Goal: Transaction & Acquisition: Purchase product/service

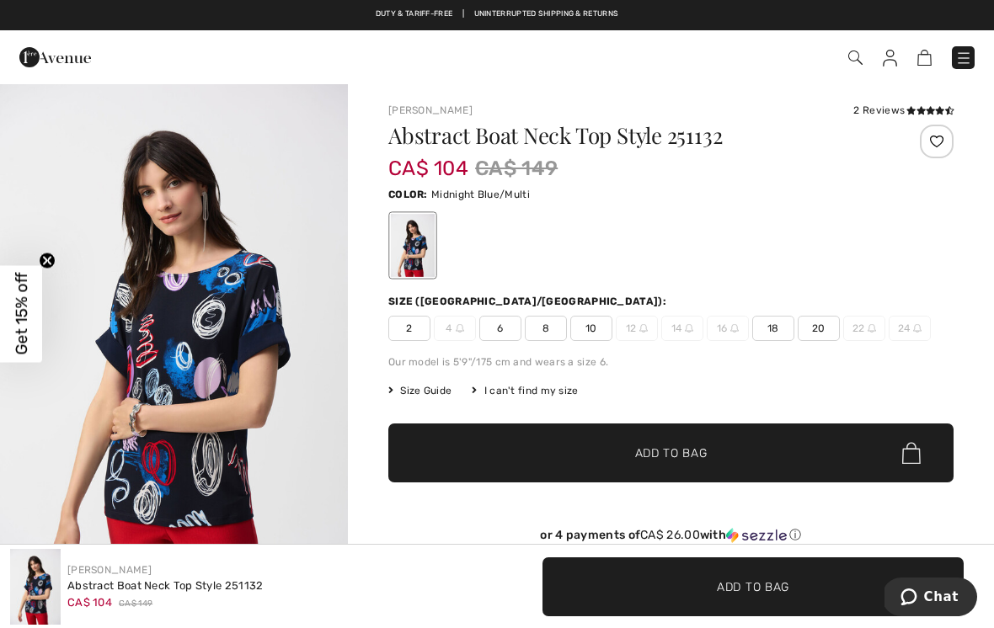
click at [963, 59] on img at bounding box center [963, 58] width 17 height 17
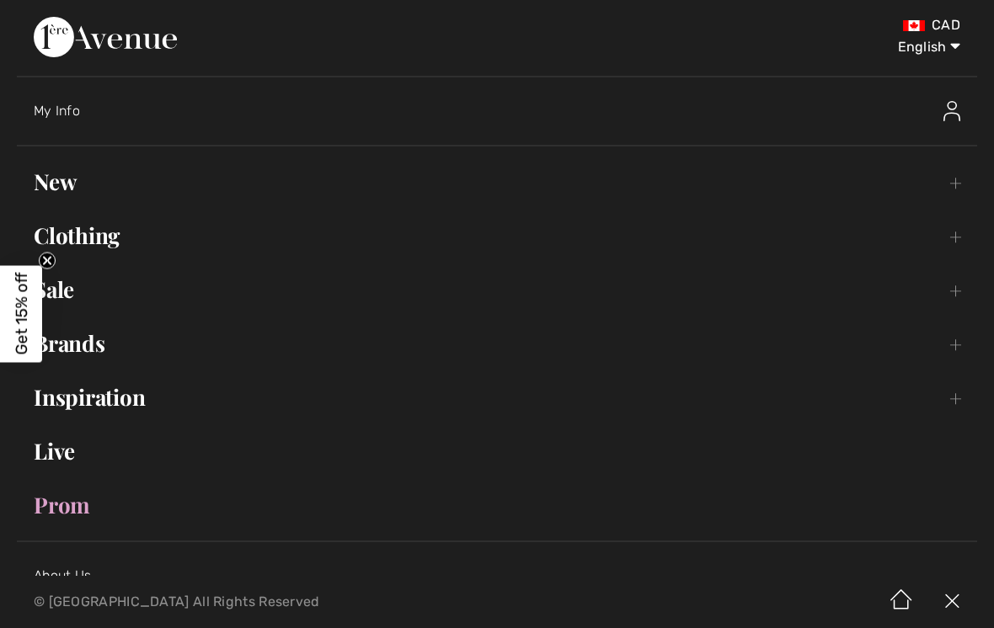
click at [72, 290] on link "Sale Toggle submenu" at bounding box center [497, 289] width 960 height 37
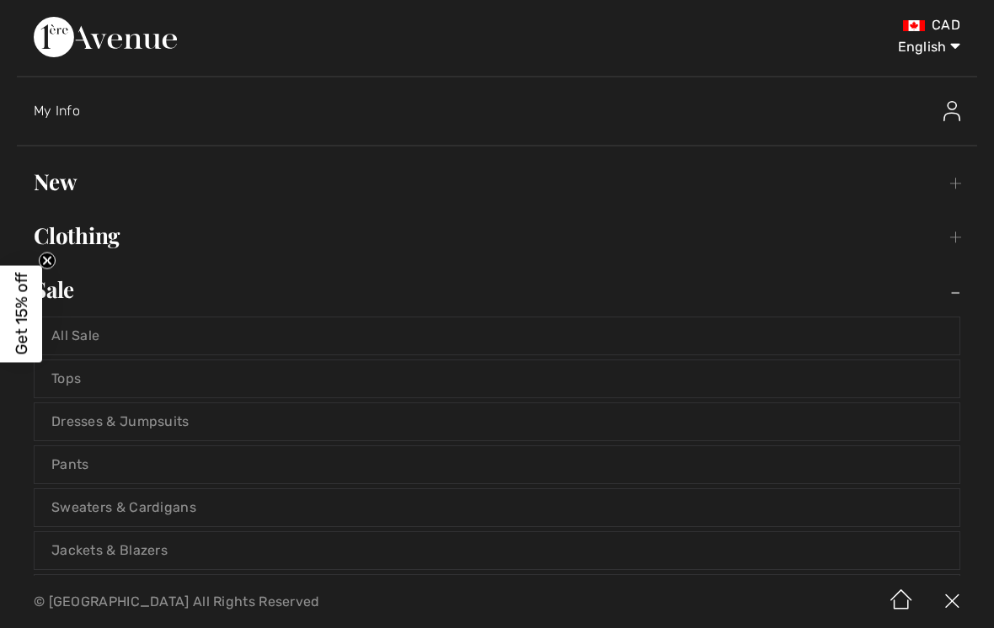
click at [85, 374] on link "Tops" at bounding box center [497, 378] width 925 height 37
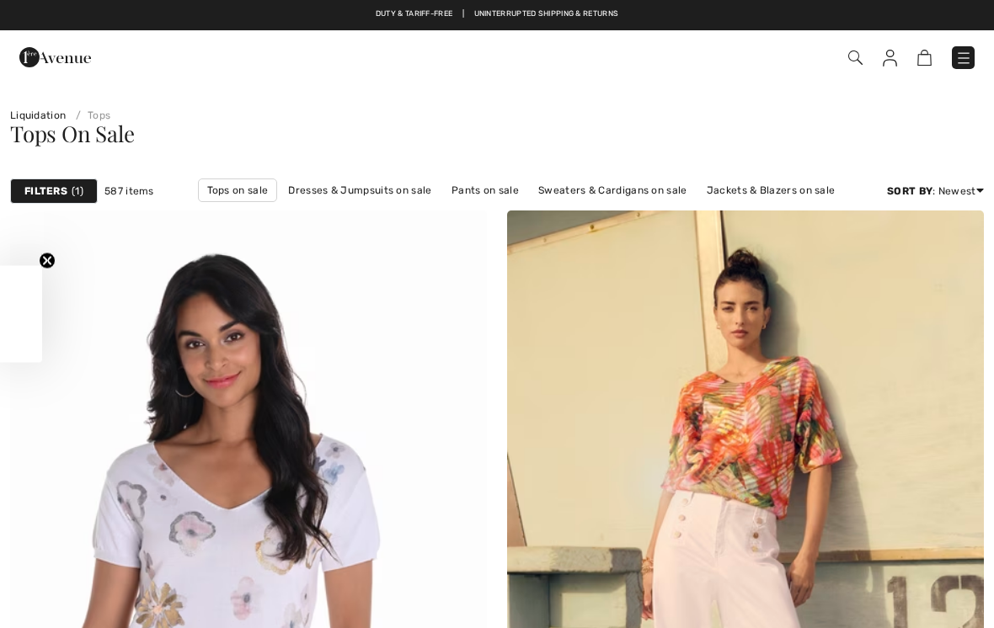
checkbox input "true"
click at [75, 191] on span "1" at bounding box center [78, 191] width 12 height 15
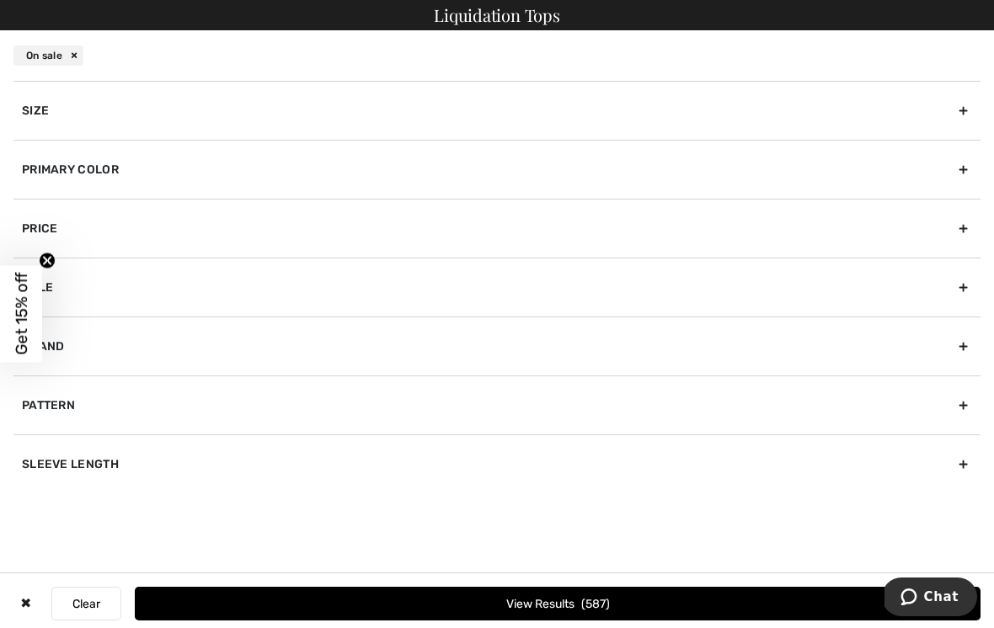
click at [65, 342] on div "Brand" at bounding box center [496, 346] width 967 height 59
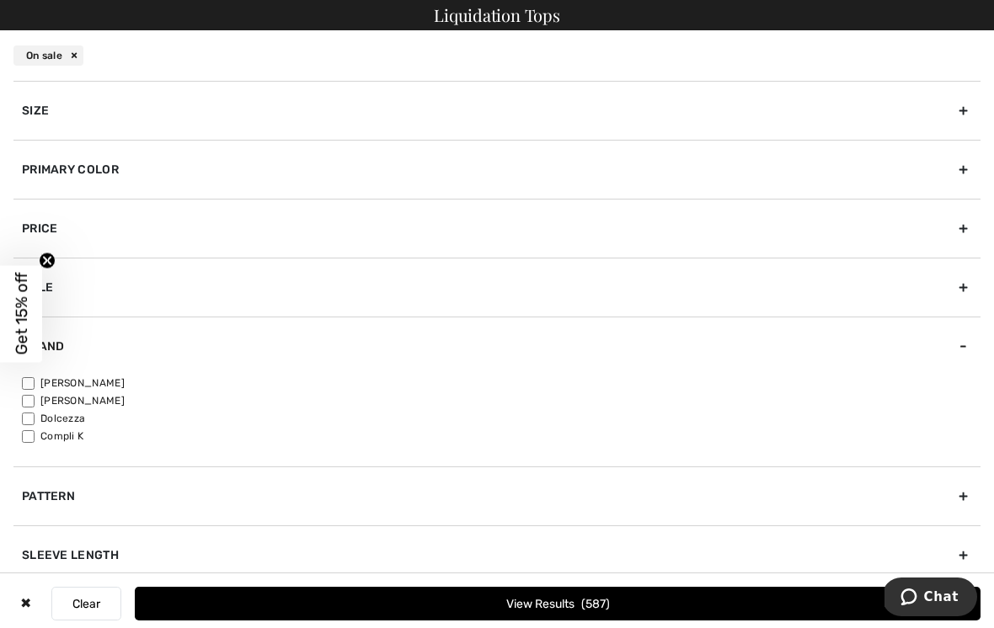
click at [117, 376] on label "[PERSON_NAME]" at bounding box center [501, 383] width 958 height 15
click at [35, 377] on input"] "[PERSON_NAME]" at bounding box center [28, 383] width 13 height 13
checkbox input"] "true"
click at [616, 597] on button "View Results 447" at bounding box center [558, 604] width 846 height 34
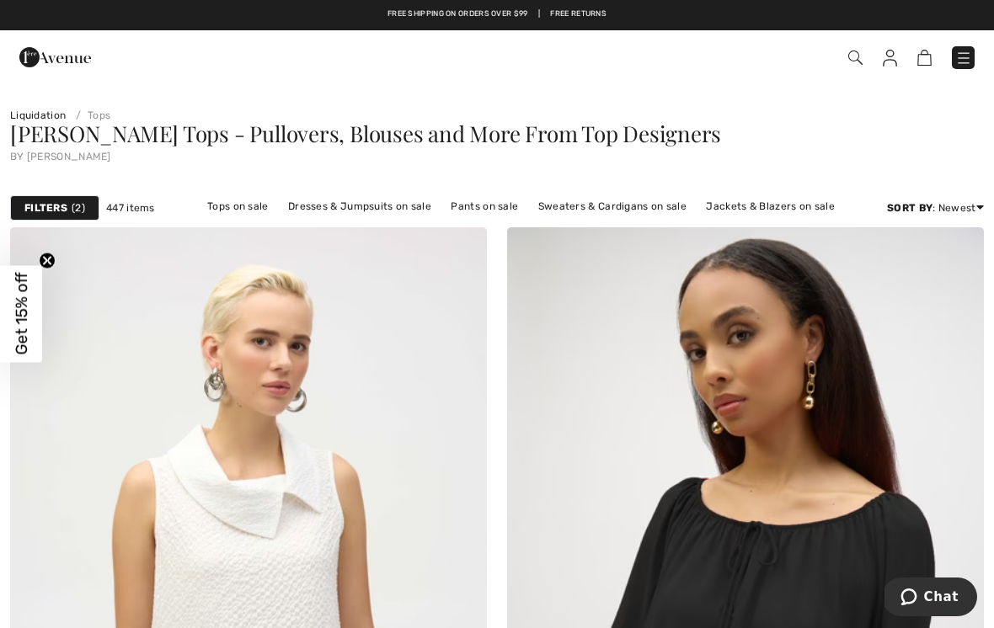
click at [79, 197] on div "Filters 2" at bounding box center [54, 207] width 89 height 25
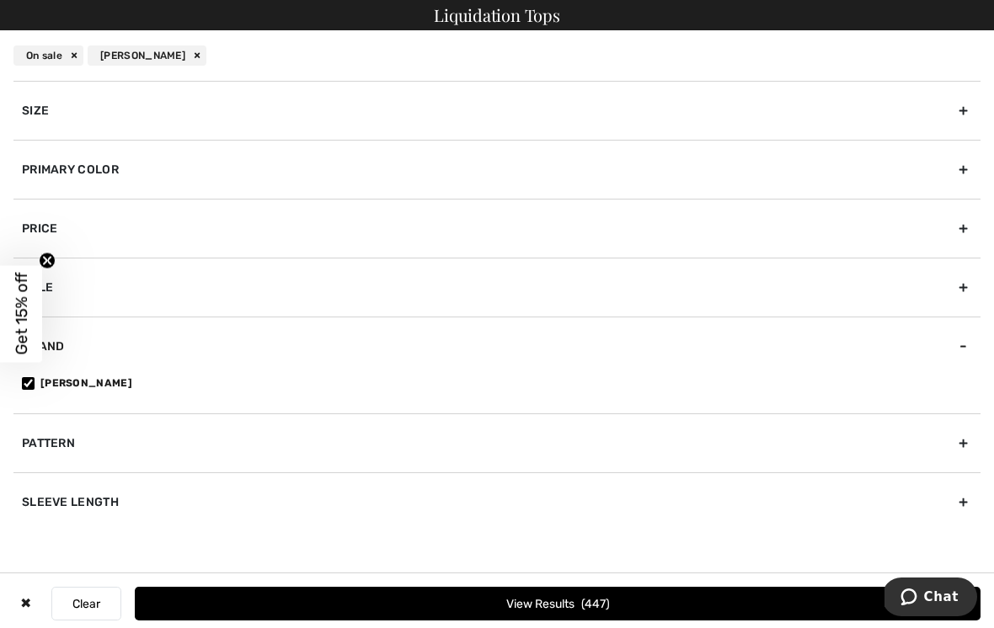
click at [110, 169] on div "Primary Color" at bounding box center [496, 169] width 967 height 59
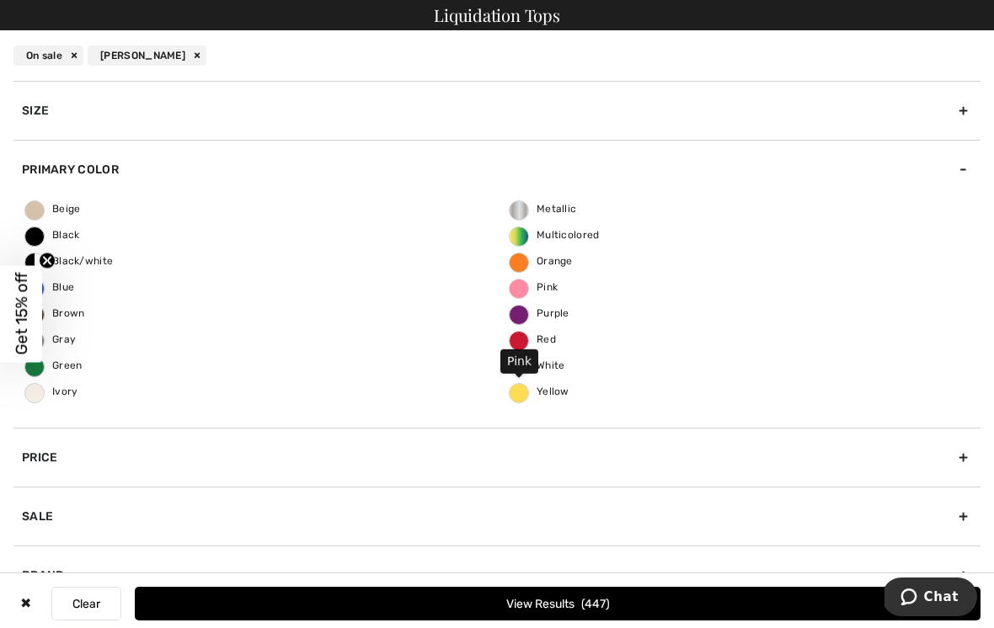
click at [521, 282] on span "Pink" at bounding box center [534, 287] width 48 height 12
click at [0, 0] on input "Pink" at bounding box center [0, 0] width 0 height 0
click at [611, 601] on button "View Results 52" at bounding box center [558, 604] width 846 height 34
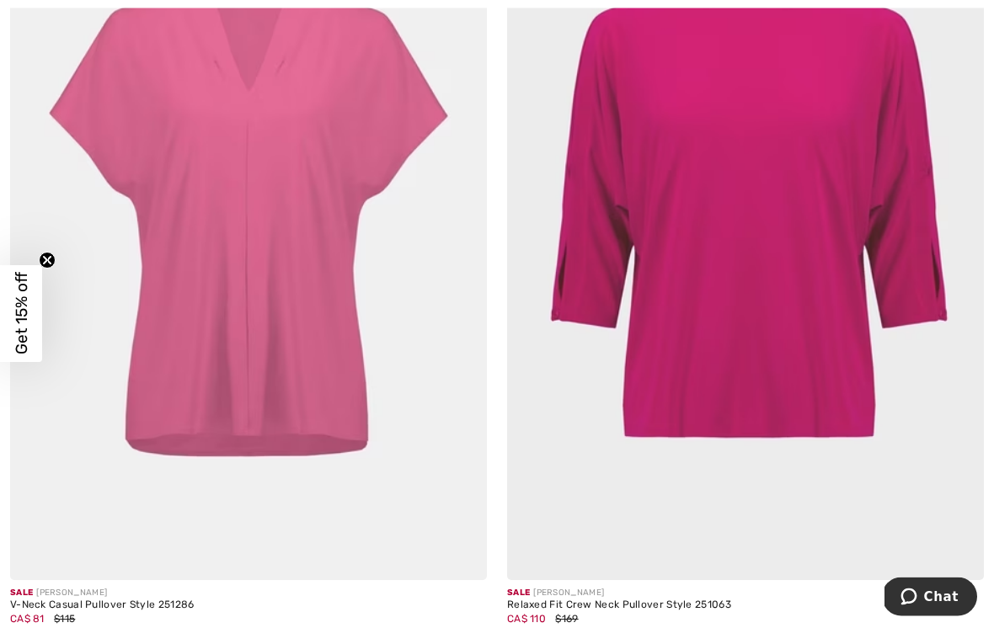
scroll to position [4405, 0]
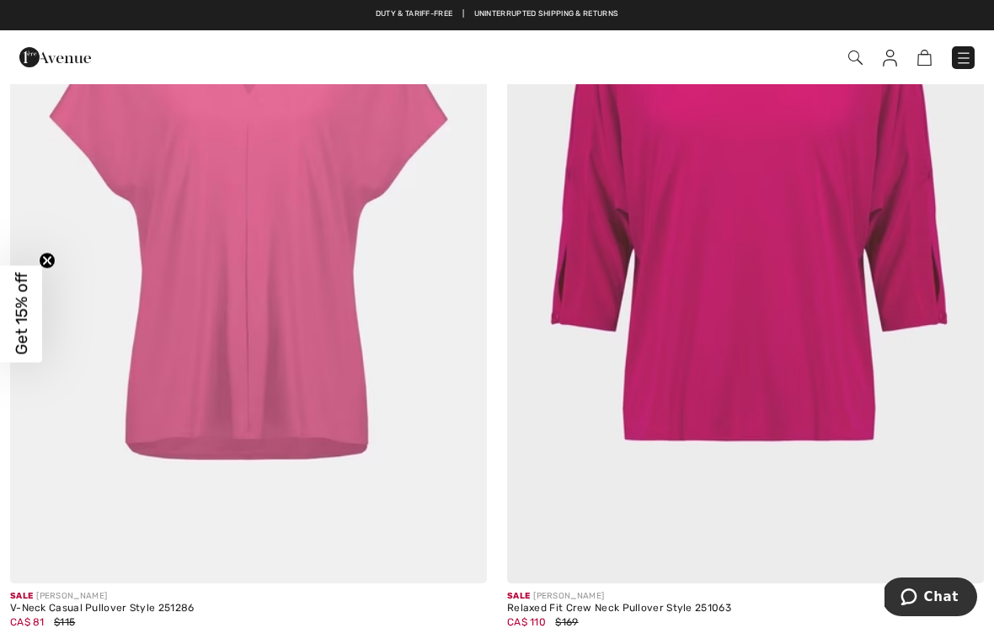
click at [312, 326] on img at bounding box center [248, 226] width 477 height 715
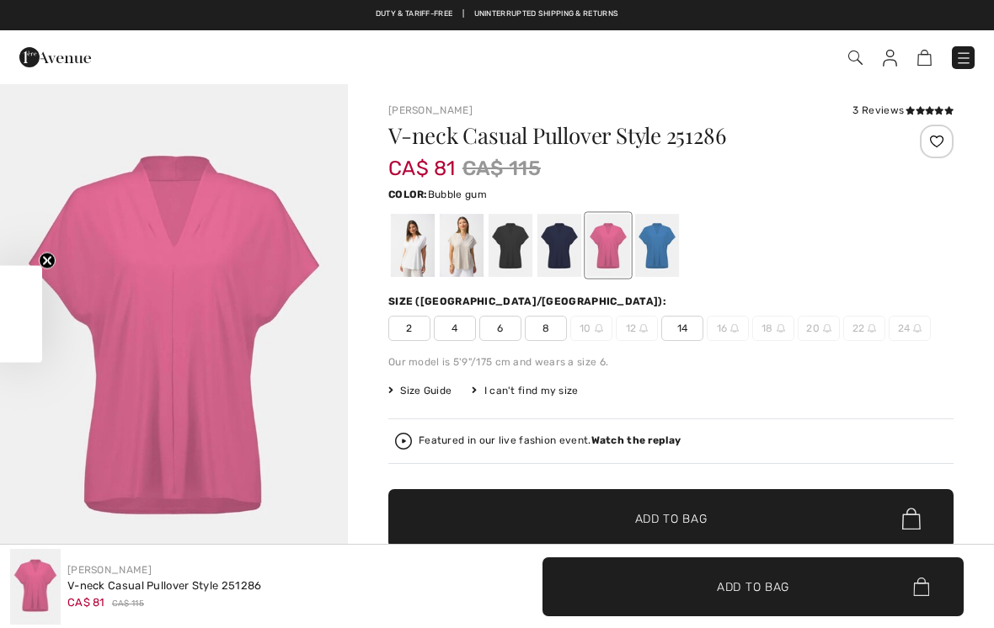
checkbox input "true"
click at [557, 329] on span "8" at bounding box center [546, 328] width 42 height 25
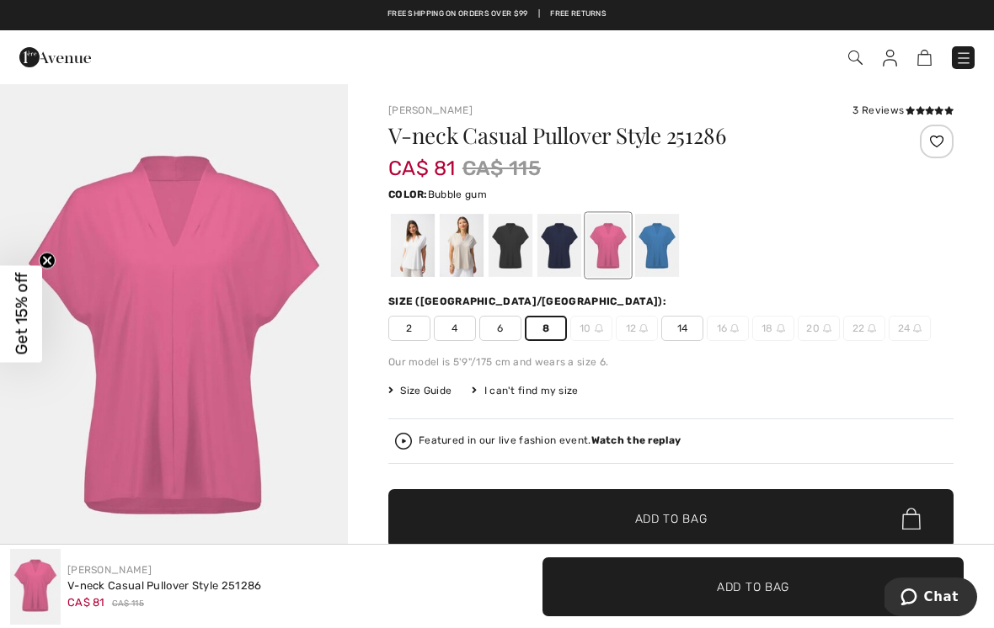
click at [915, 110] on icon at bounding box center [919, 110] width 9 height 8
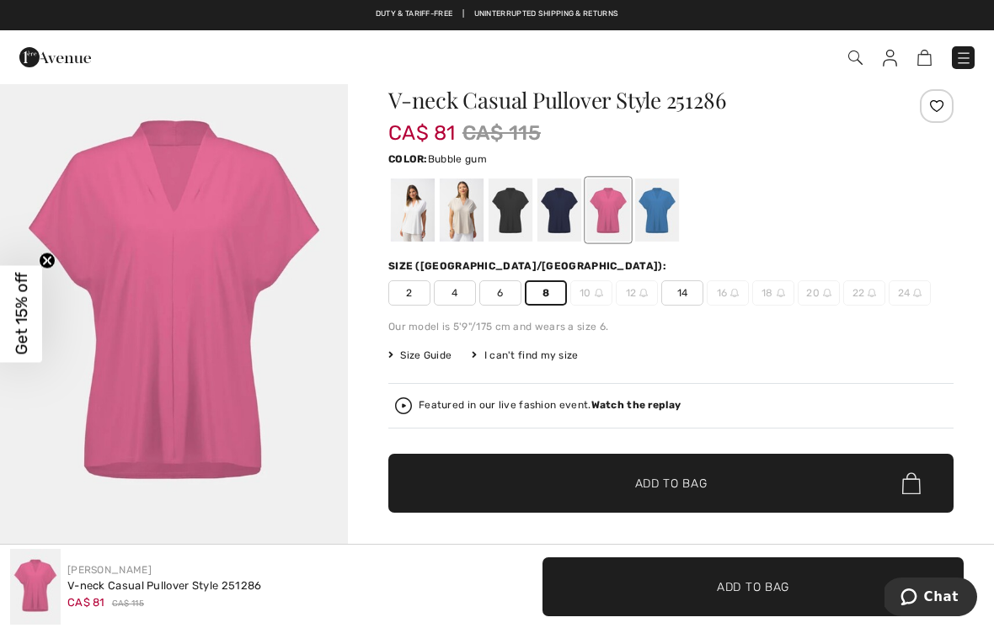
scroll to position [35, 0]
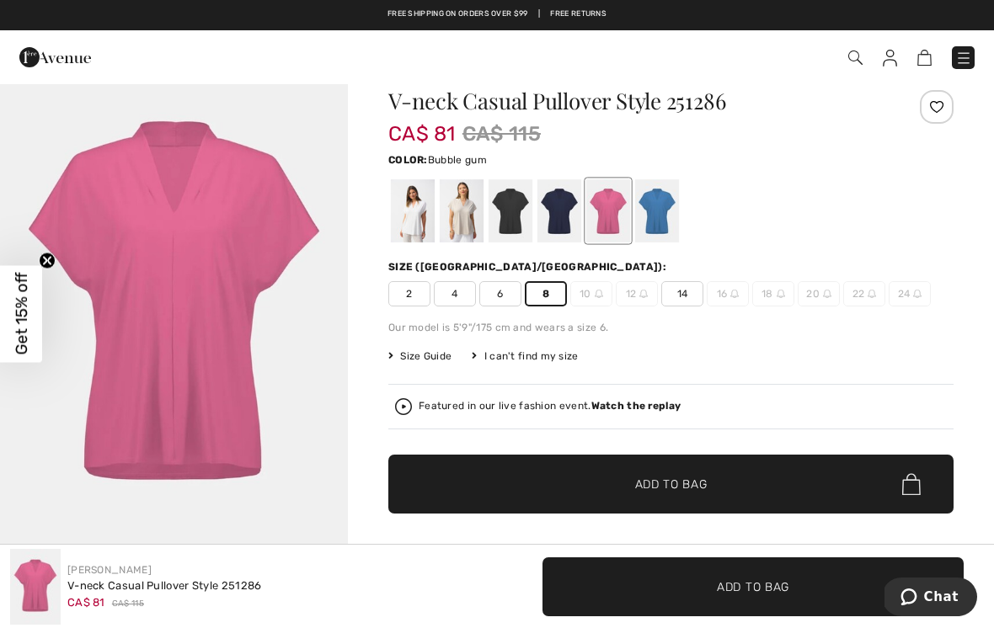
click at [911, 164] on div "Color: Bubble gum" at bounding box center [670, 159] width 565 height 20
click at [612, 209] on div at bounding box center [608, 210] width 44 height 63
click at [596, 297] on img at bounding box center [599, 294] width 8 height 8
click at [812, 189] on div at bounding box center [670, 211] width 565 height 70
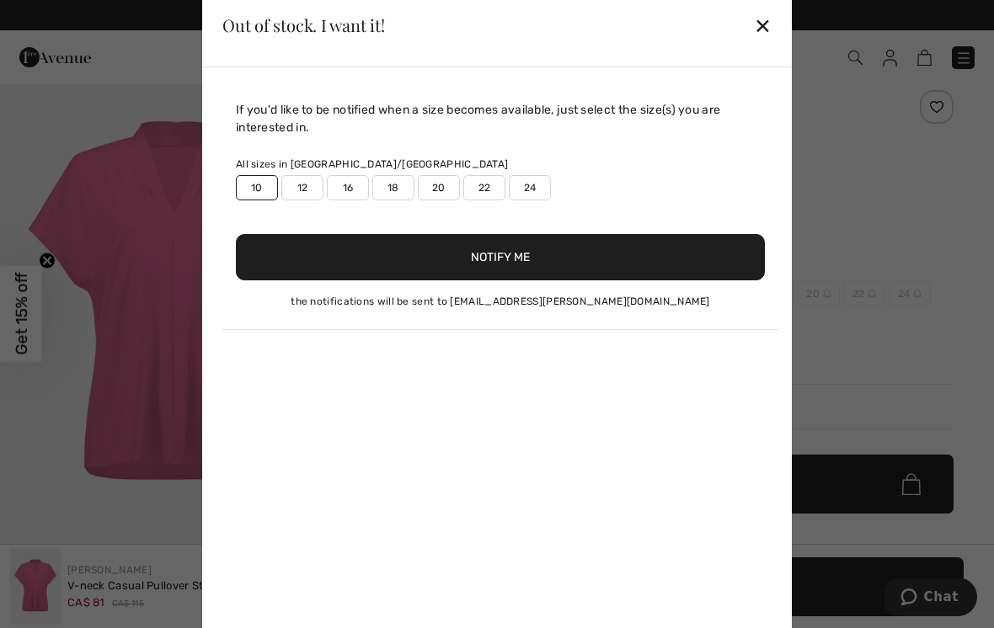
click at [764, 28] on div "✕" at bounding box center [763, 25] width 18 height 35
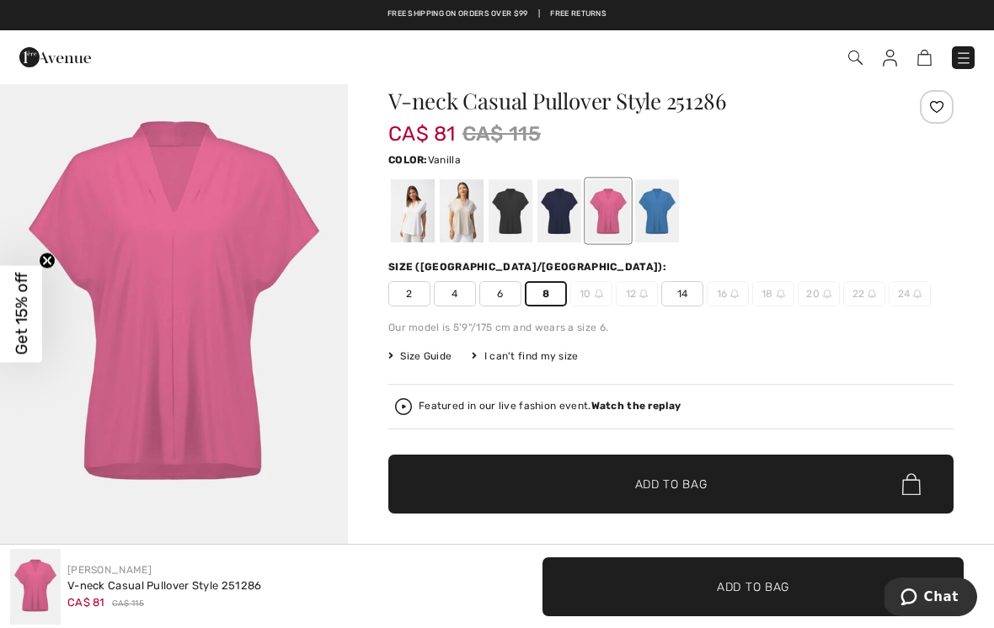
click at [419, 205] on div at bounding box center [413, 210] width 44 height 63
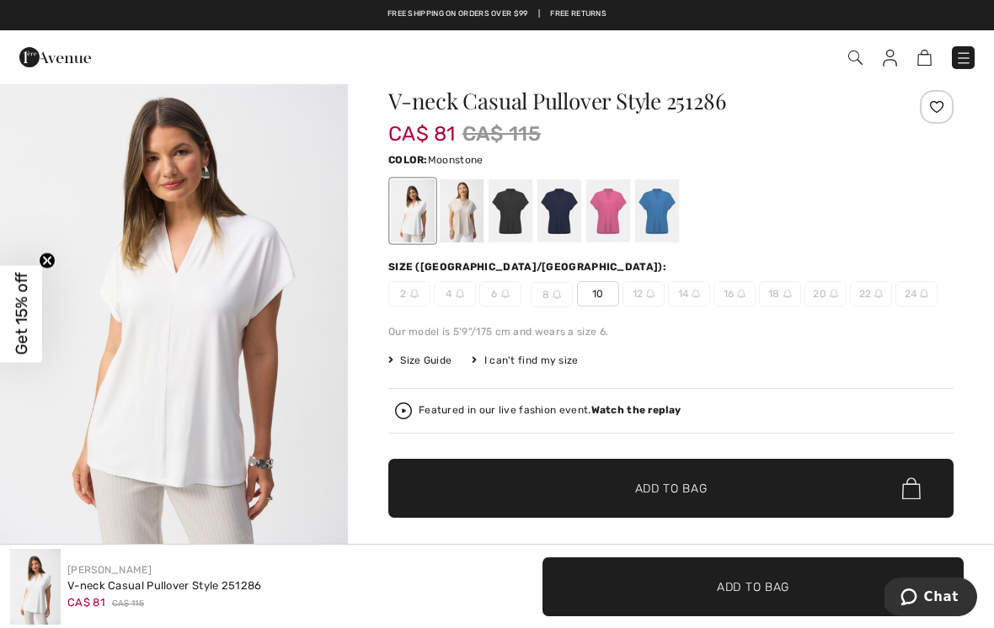
click at [478, 203] on div at bounding box center [462, 210] width 44 height 63
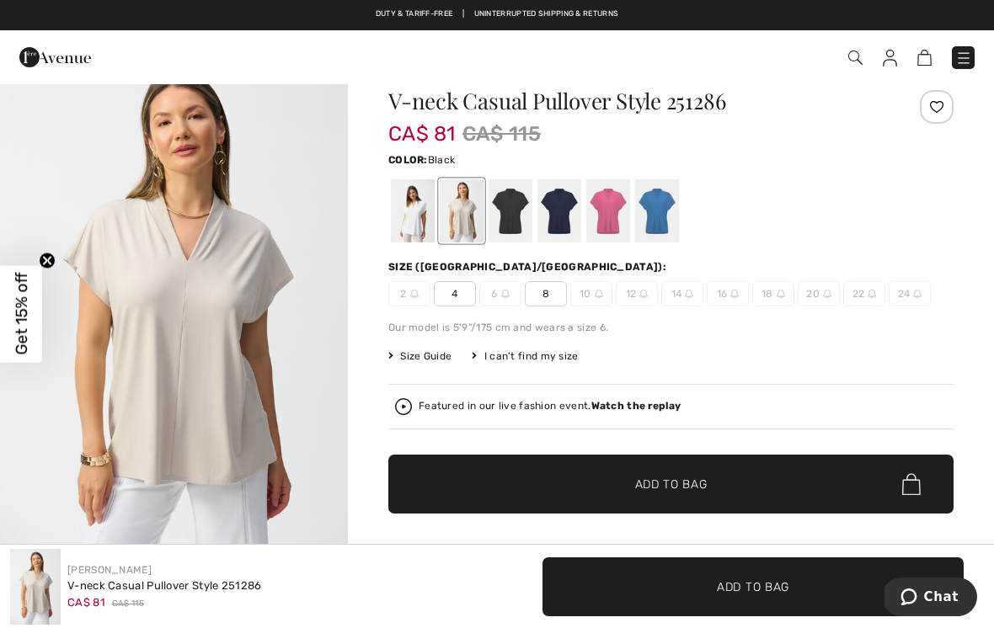
click at [515, 206] on div at bounding box center [510, 210] width 44 height 63
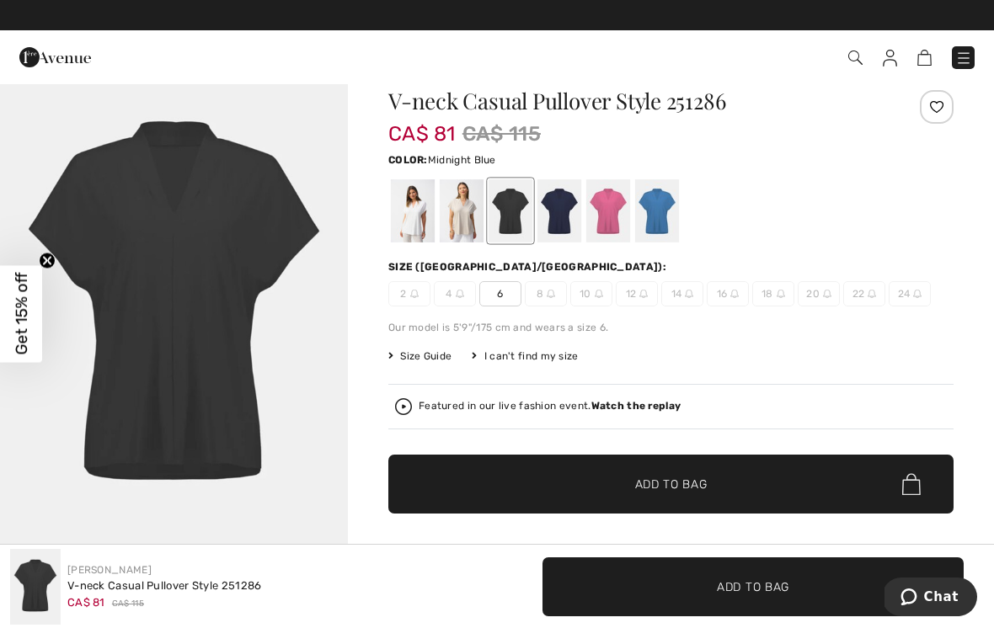
click at [564, 197] on div at bounding box center [559, 210] width 44 height 63
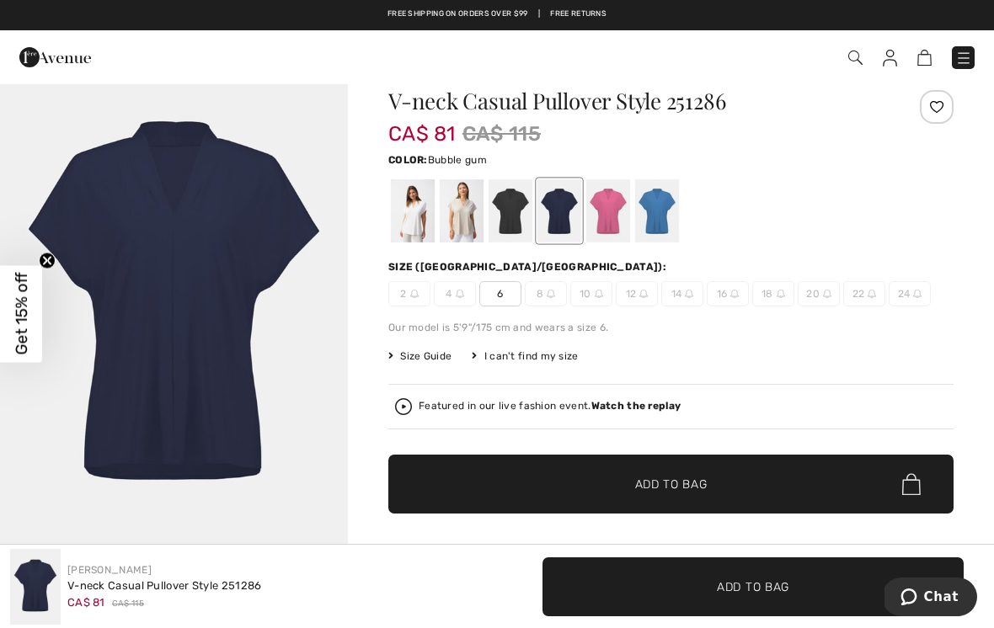
click at [602, 201] on div at bounding box center [608, 210] width 44 height 63
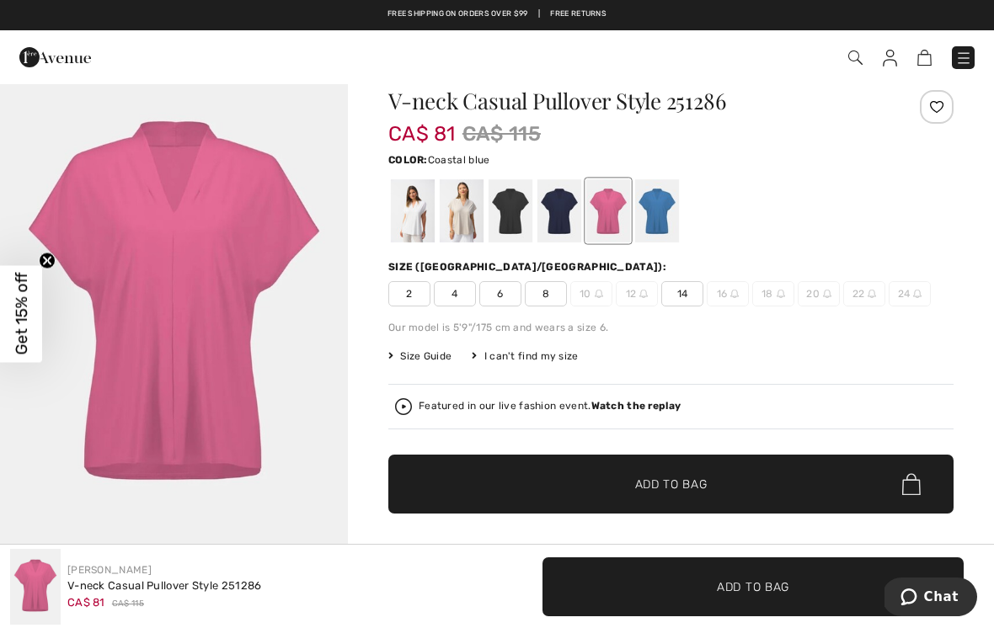
click at [666, 200] on div at bounding box center [657, 210] width 44 height 63
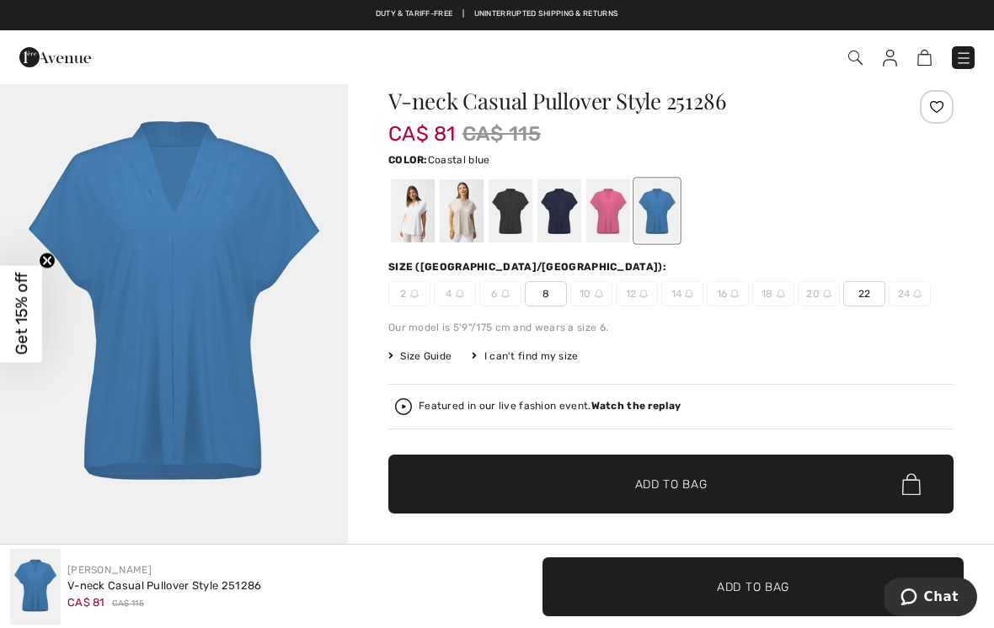
scroll to position [0, 0]
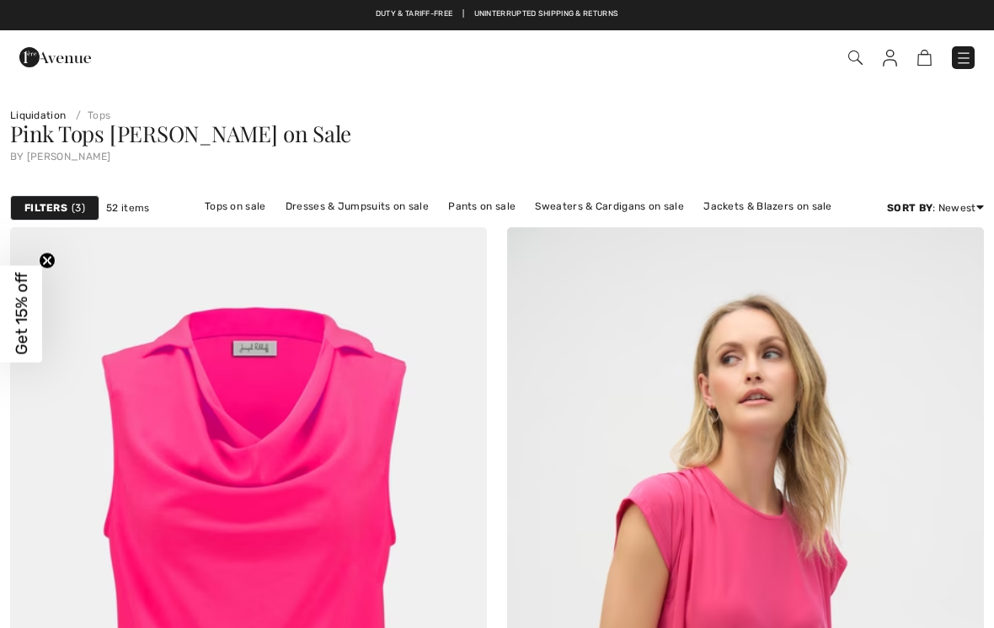
scroll to position [4075, 0]
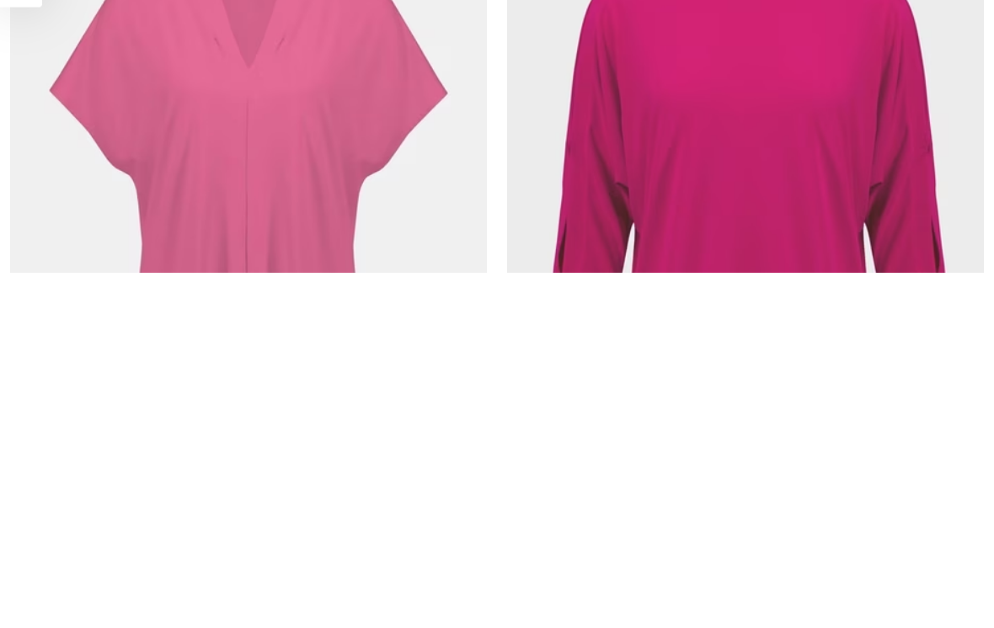
checkbox input "true"
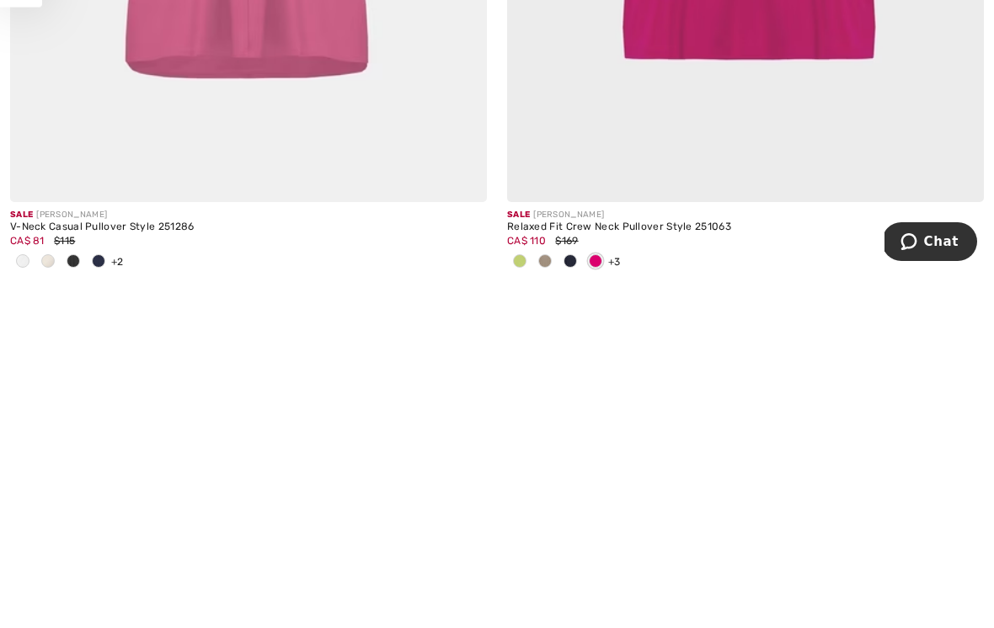
scroll to position [0, 0]
